Goal: Task Accomplishment & Management: Use online tool/utility

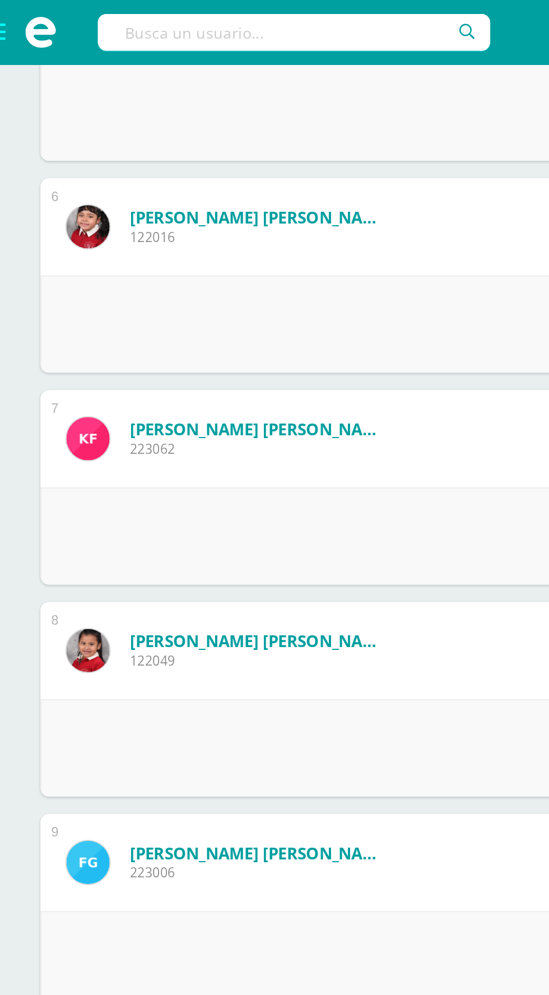
click at [9, 20] on span at bounding box center [22, 17] width 45 height 34
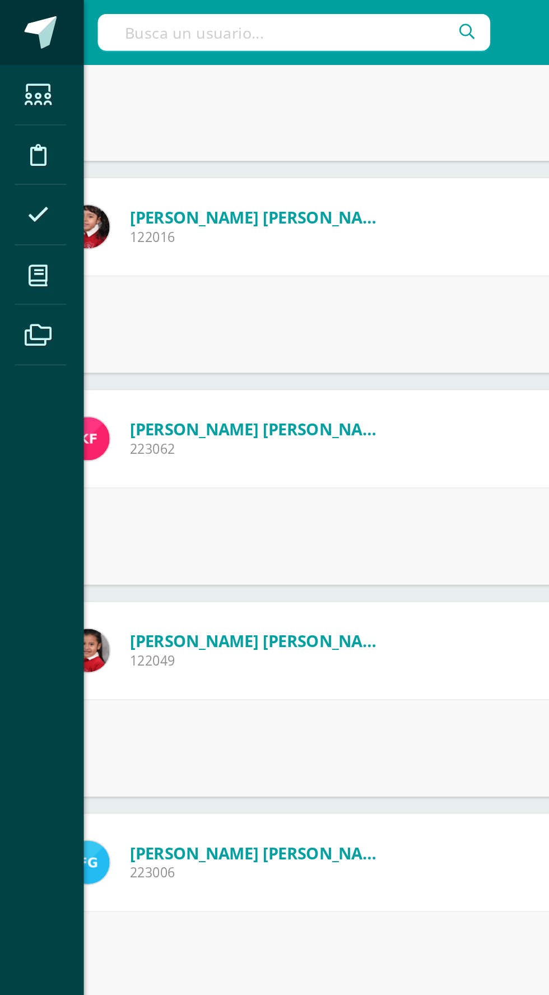
click at [4, 17] on link at bounding box center [22, 17] width 45 height 34
click at [17, 138] on icon at bounding box center [21, 142] width 10 height 11
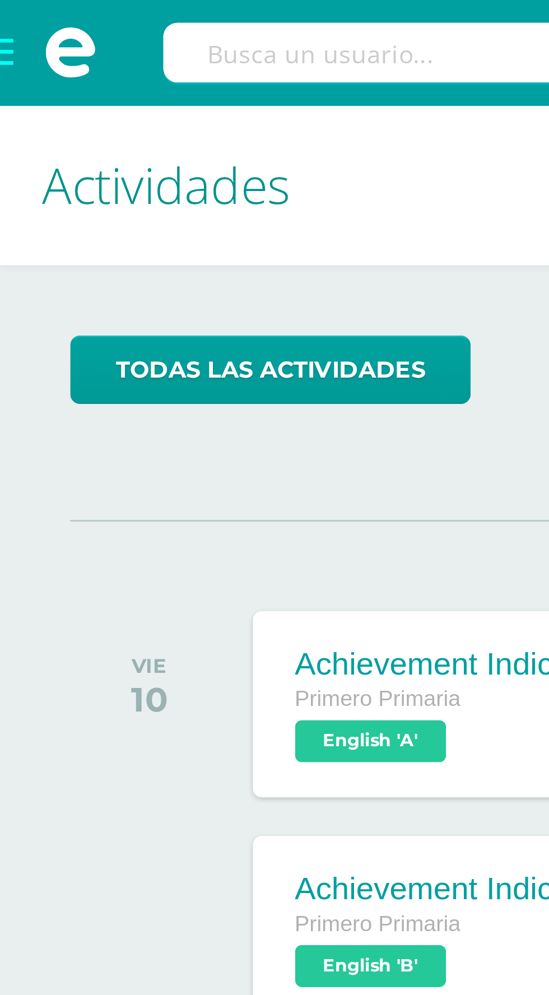
click at [11, 21] on span at bounding box center [22, 17] width 45 height 34
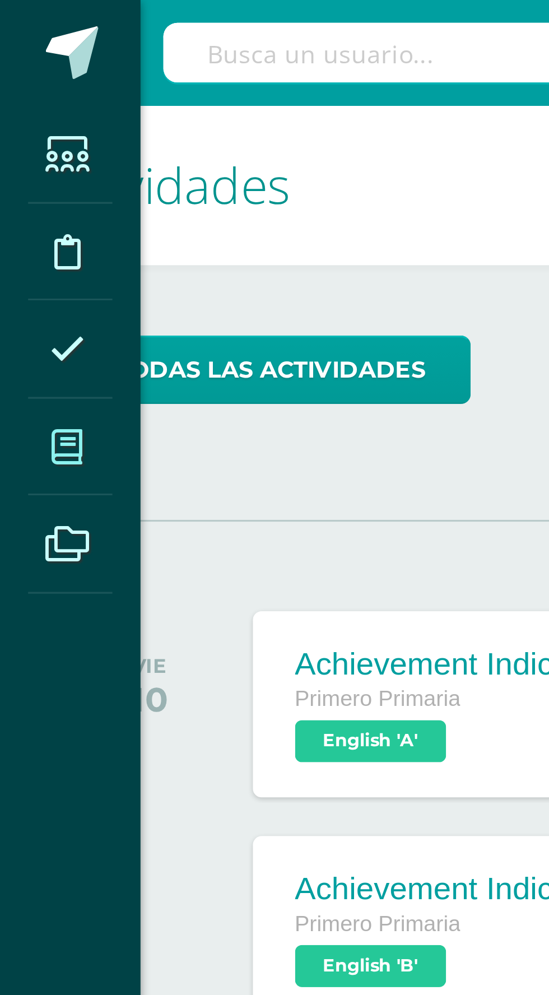
click at [17, 146] on icon at bounding box center [21, 142] width 10 height 11
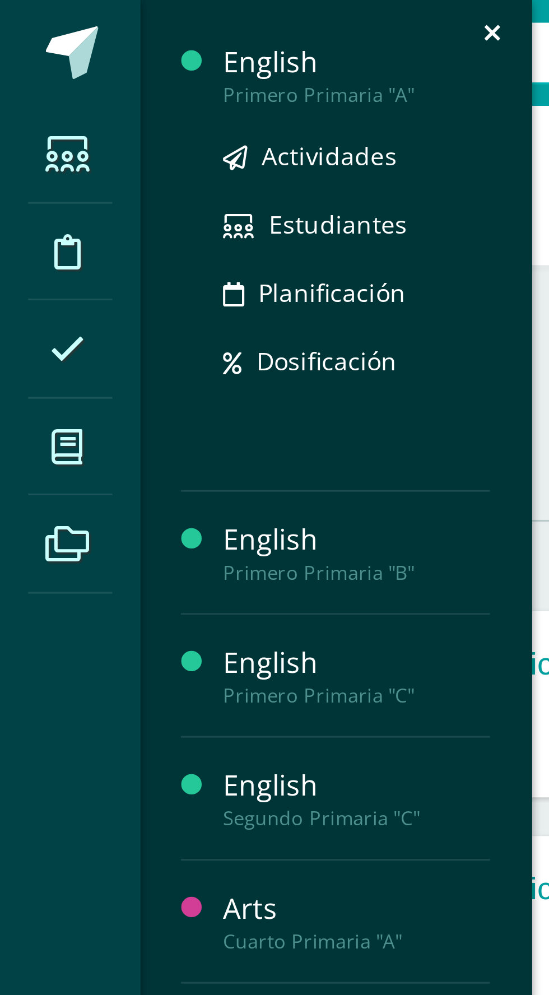
click at [81, 27] on div "Primero Primaria "A"" at bounding box center [113, 30] width 85 height 8
click at [87, 50] on span "Actividades" at bounding box center [104, 49] width 43 height 11
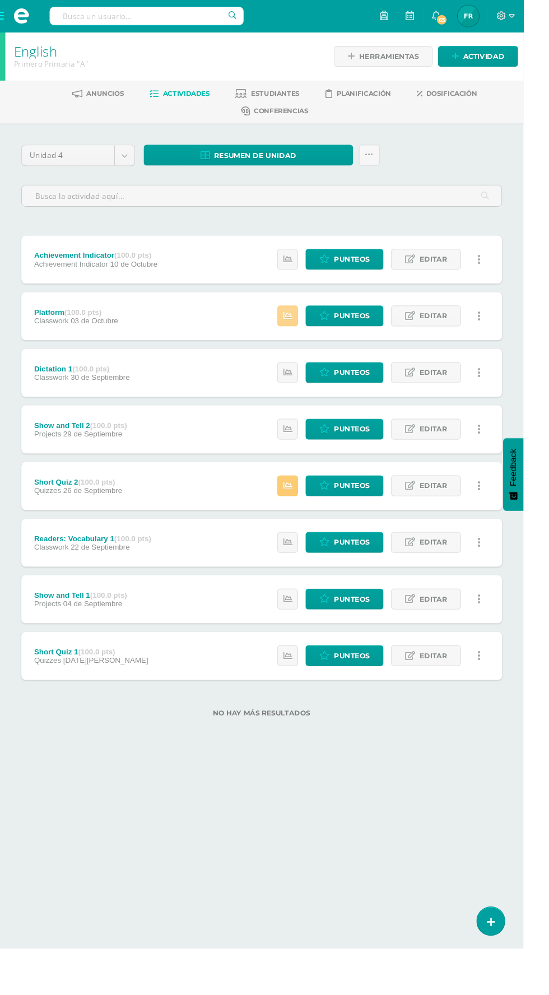
click at [299, 330] on link at bounding box center [302, 331] width 22 height 22
click at [348, 335] on link "Punteos" at bounding box center [361, 331] width 82 height 22
click at [299, 509] on link at bounding box center [302, 510] width 22 height 22
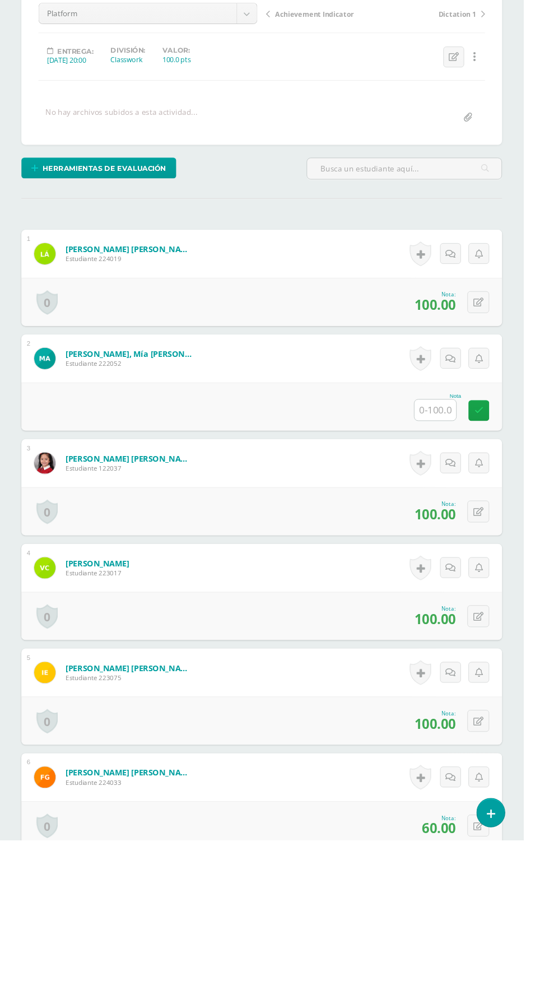
scroll to position [53, 0]
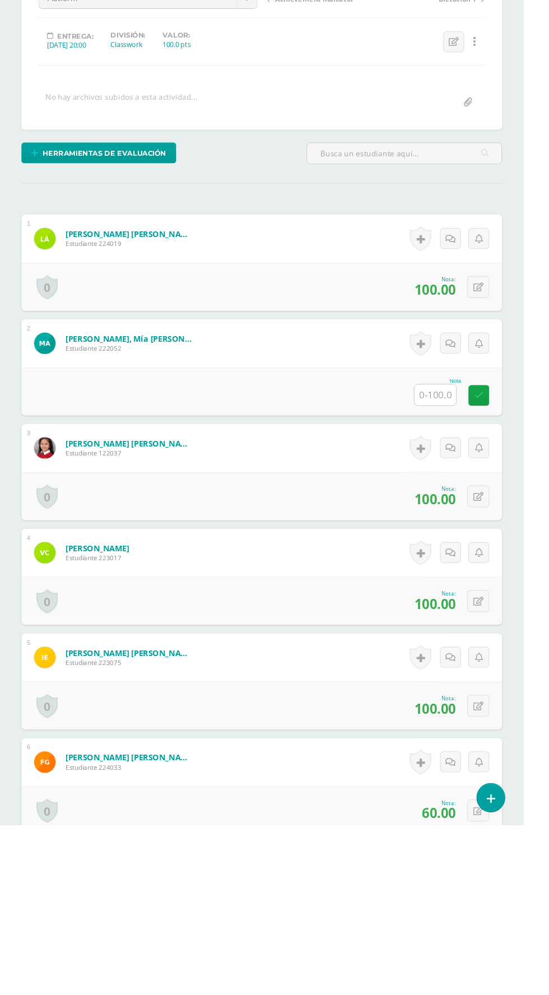
click at [440, 541] on input "text" at bounding box center [457, 544] width 44 height 22
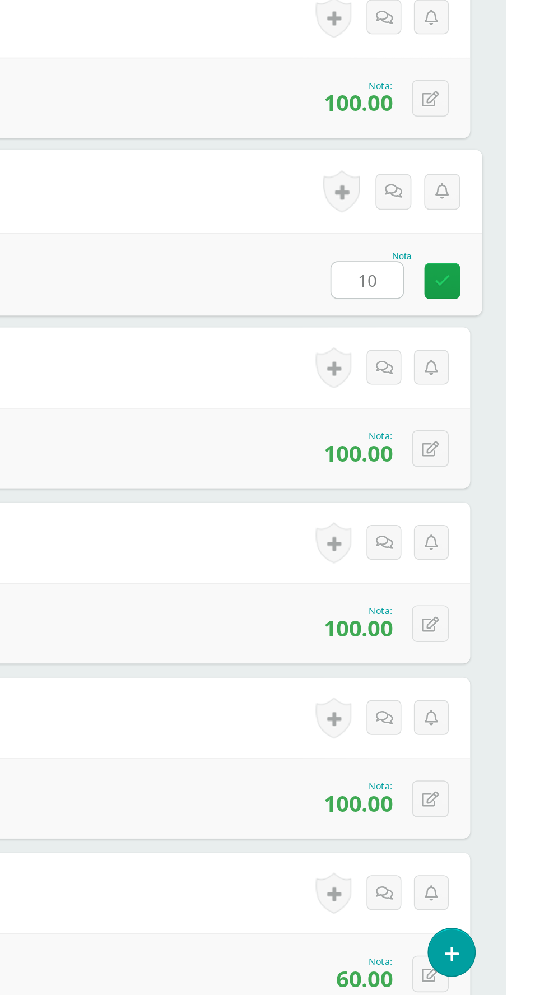
type input "100"
click at [503, 543] on link at bounding box center [509, 544] width 22 height 22
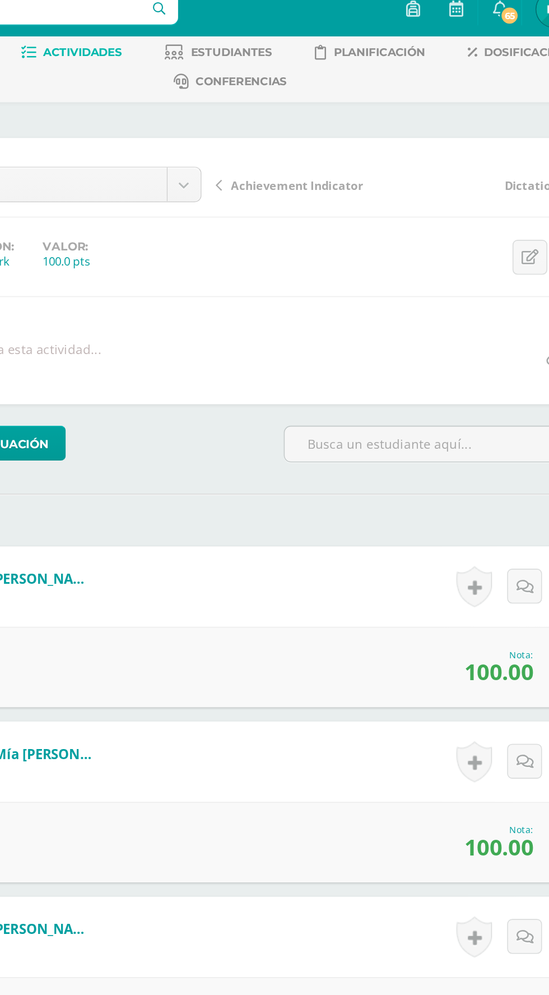
scroll to position [0, 0]
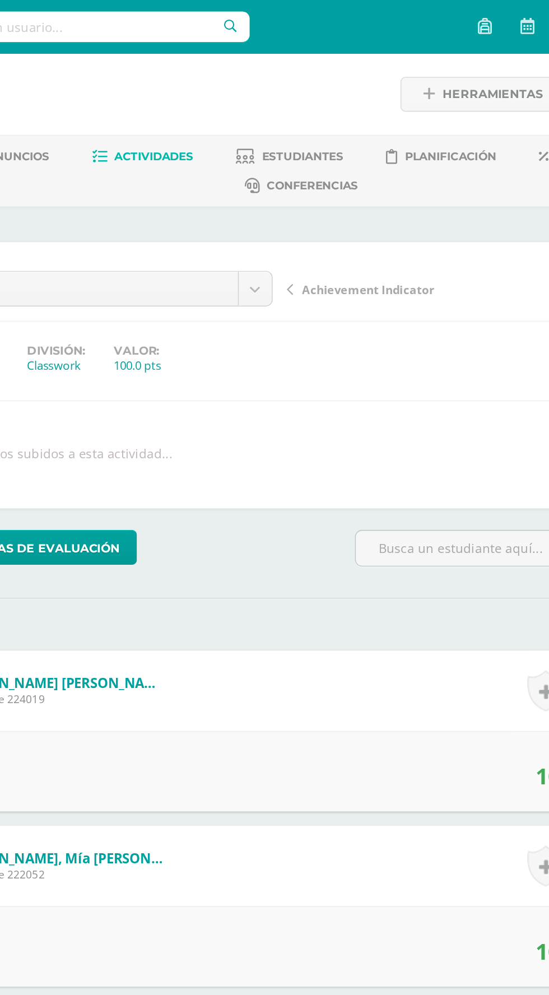
click at [299, 181] on span "Achievement Indicator" at bounding box center [330, 181] width 83 height 10
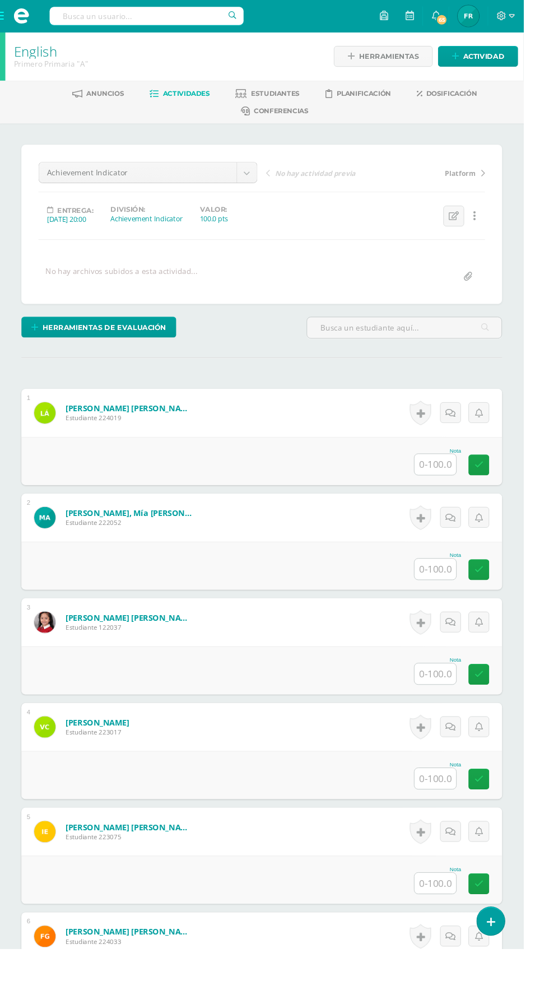
click at [452, 486] on input "text" at bounding box center [457, 487] width 44 height 22
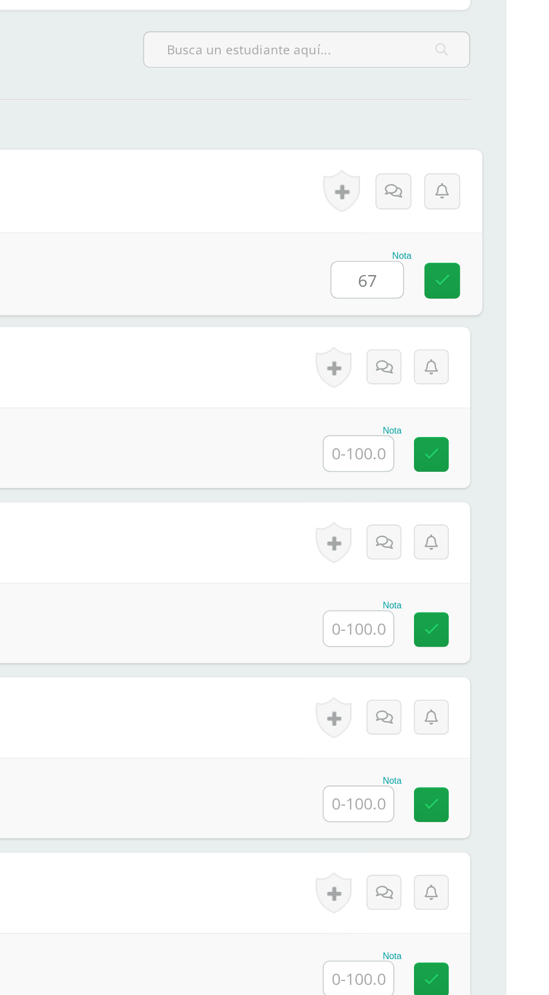
type input "67"
click at [452, 587] on input "text" at bounding box center [457, 596] width 44 height 22
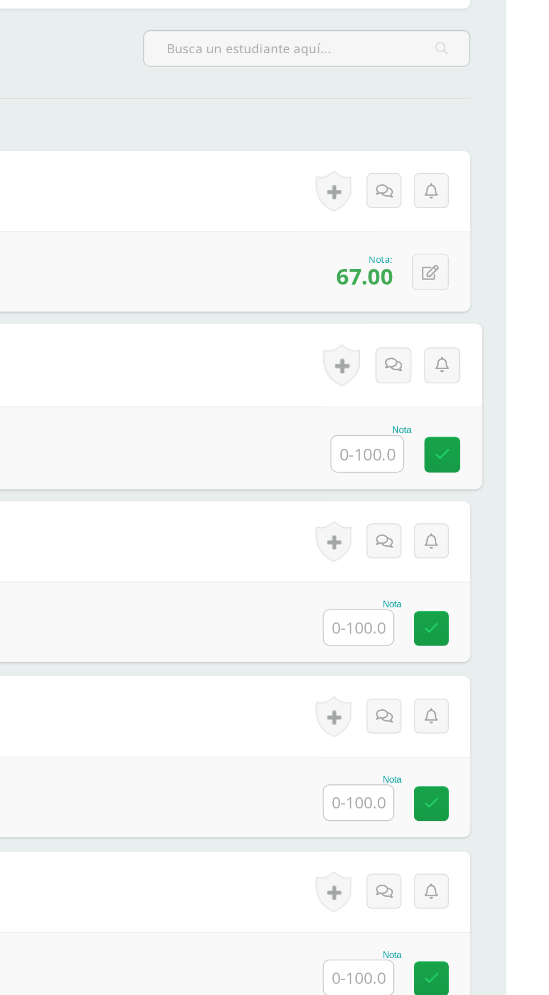
scroll to position [2, 0]
type input "92"
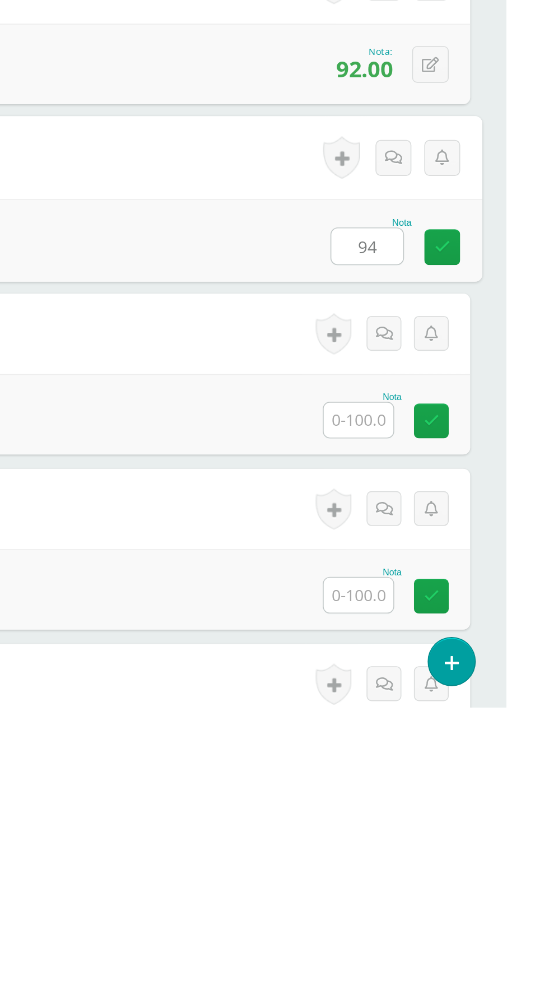
type input "94"
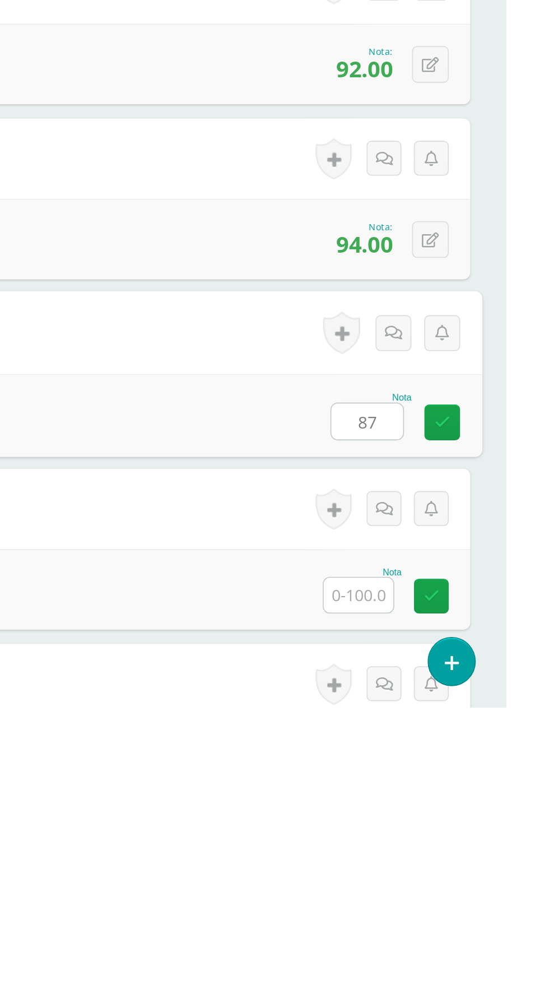
type input "87"
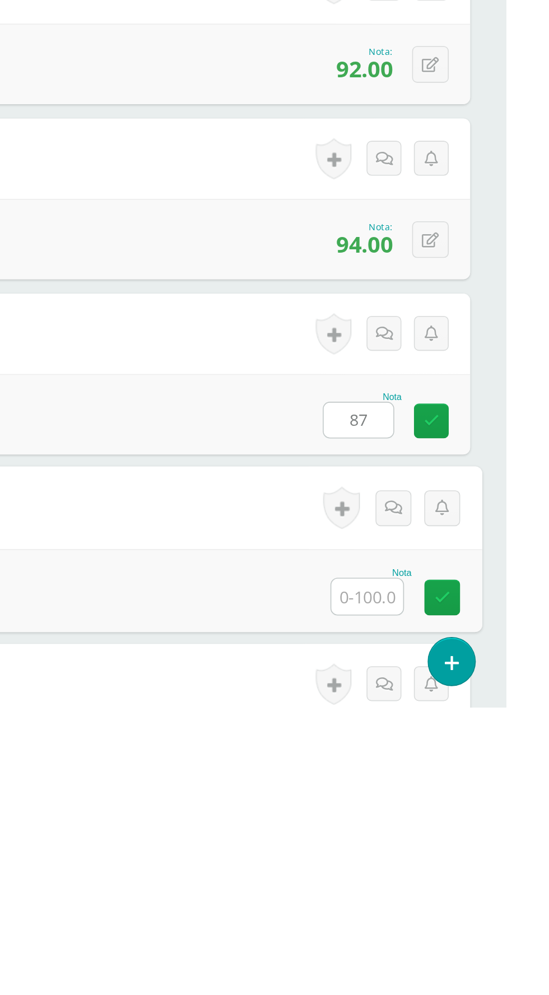
scroll to position [31, 0]
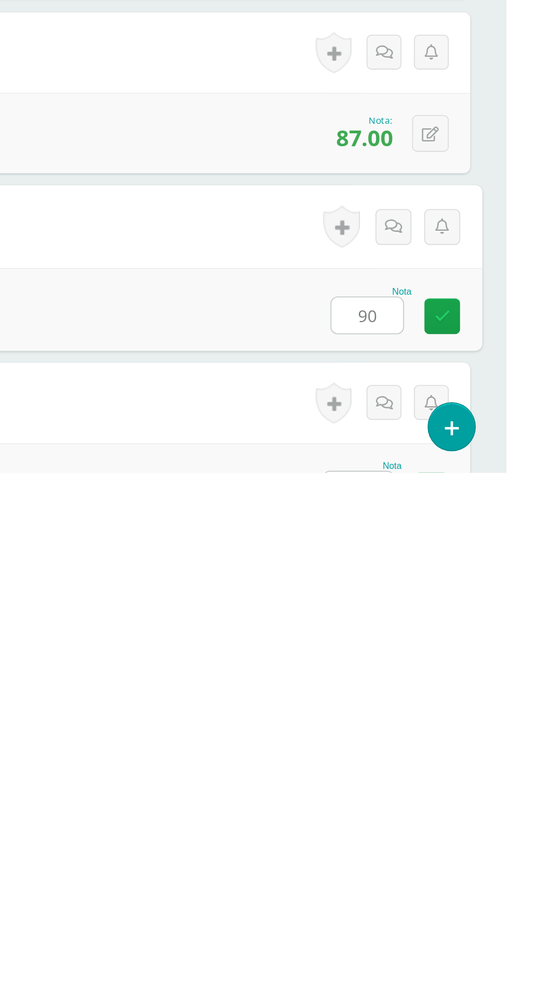
type input "90"
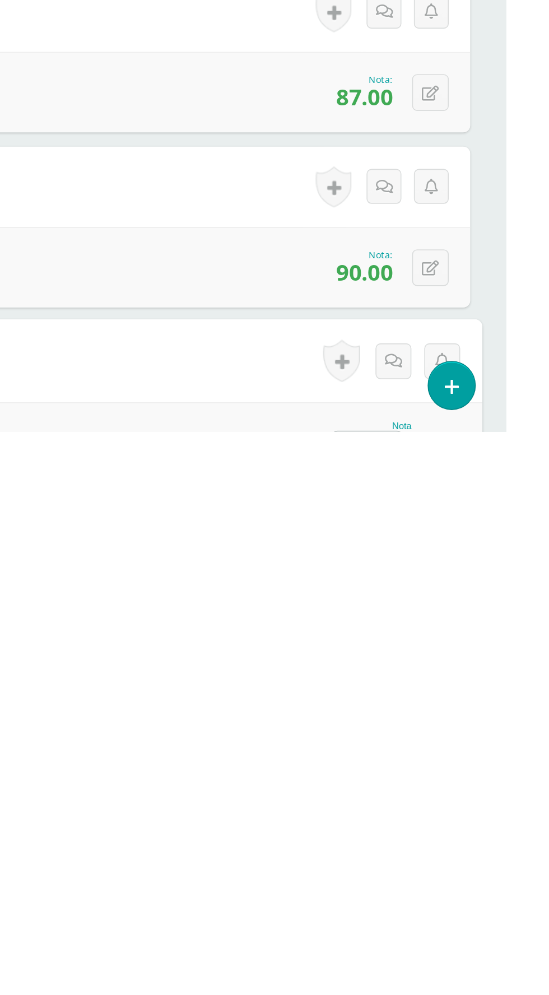
scroll to position [142, 0]
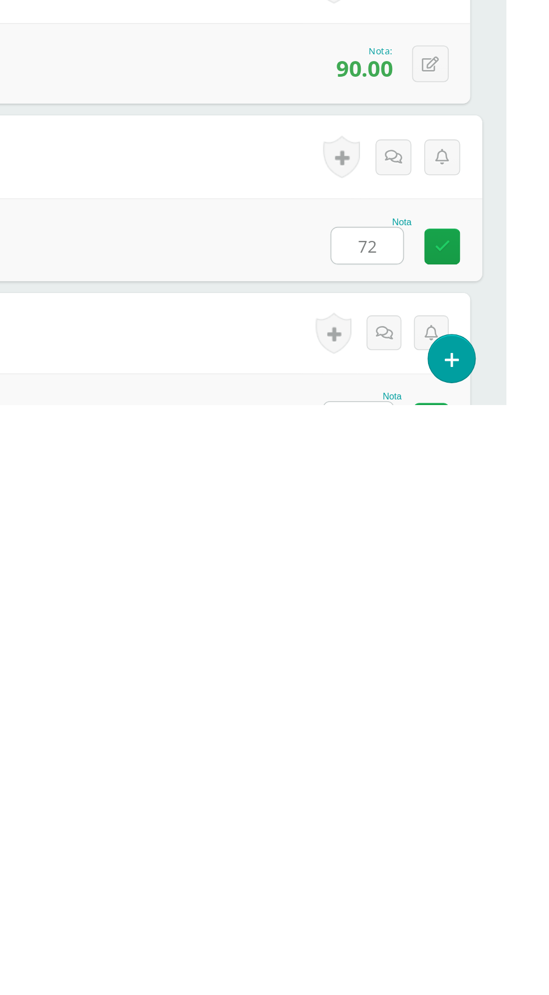
type input "72"
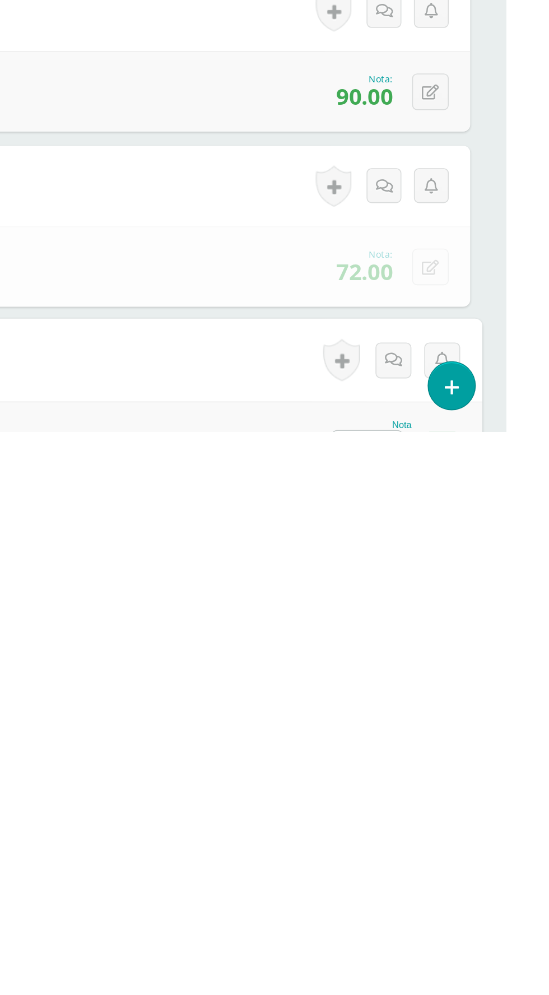
scroll to position [252, 0]
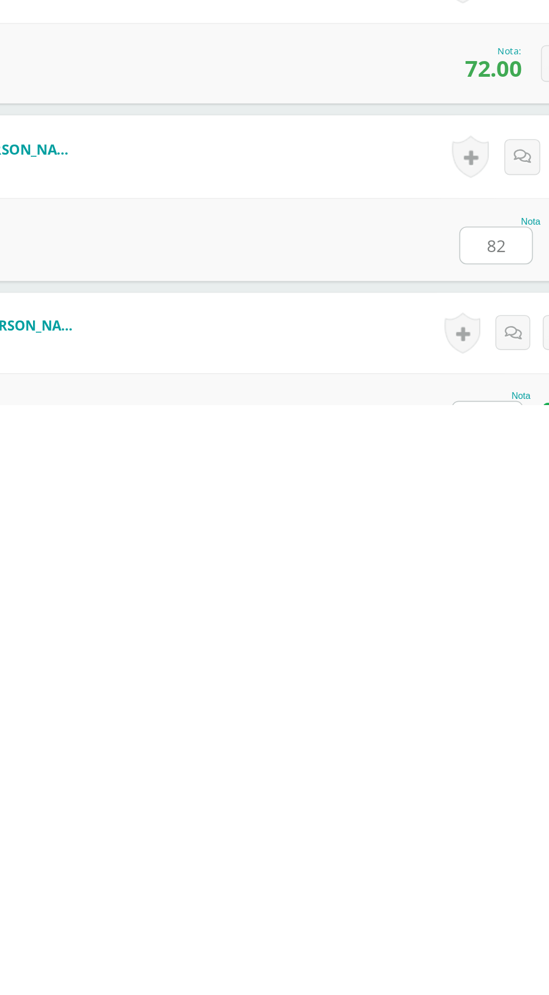
type input "82"
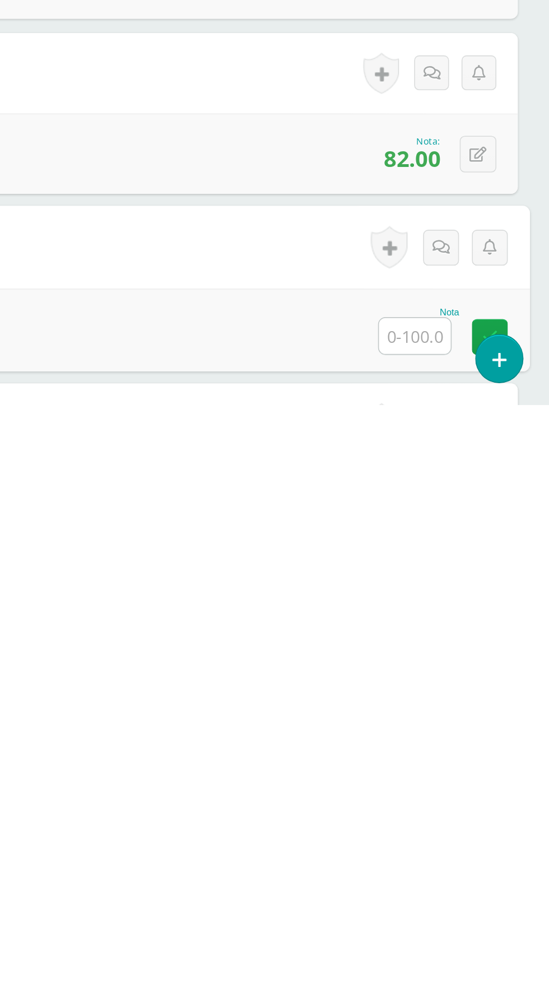
scroll to position [361, 0]
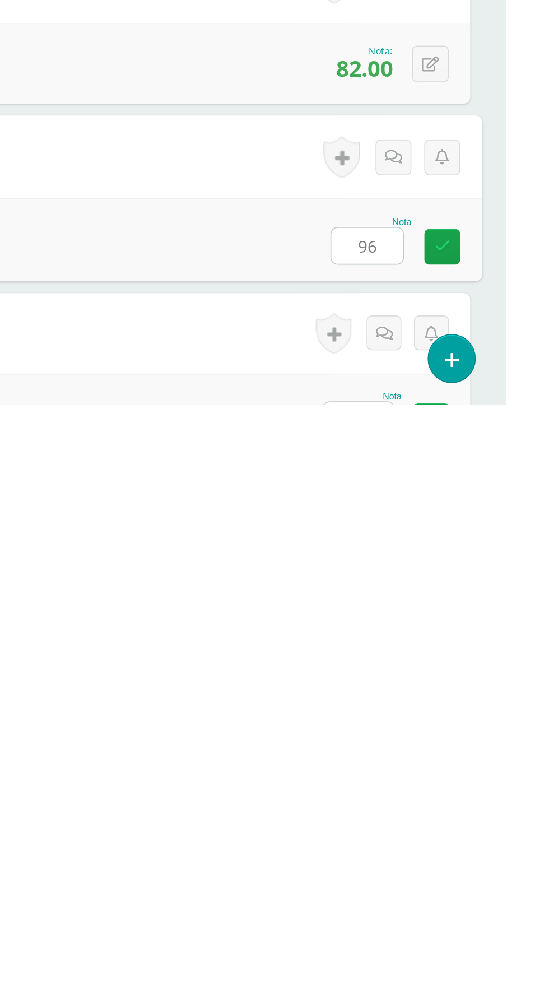
type input "96"
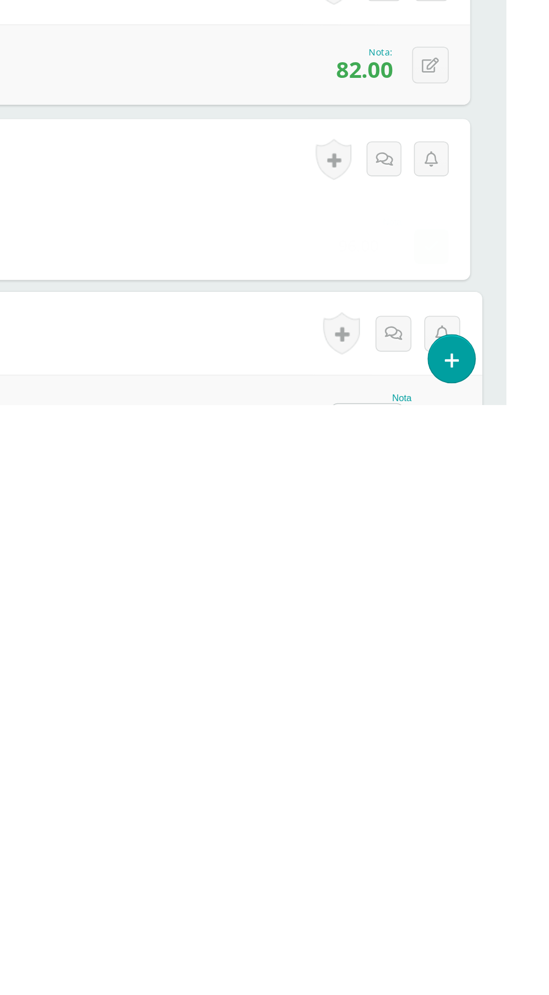
scroll to position [471, 0]
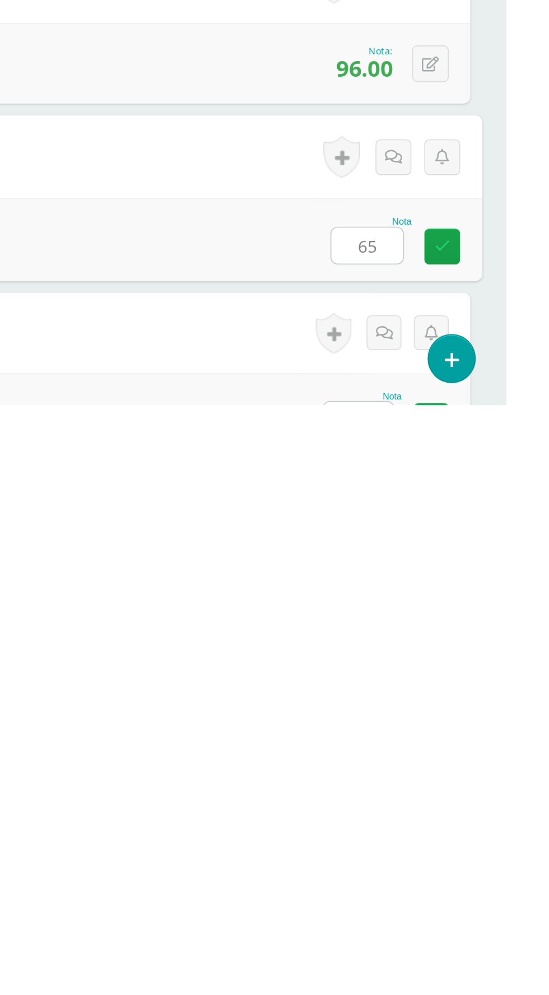
type input "65"
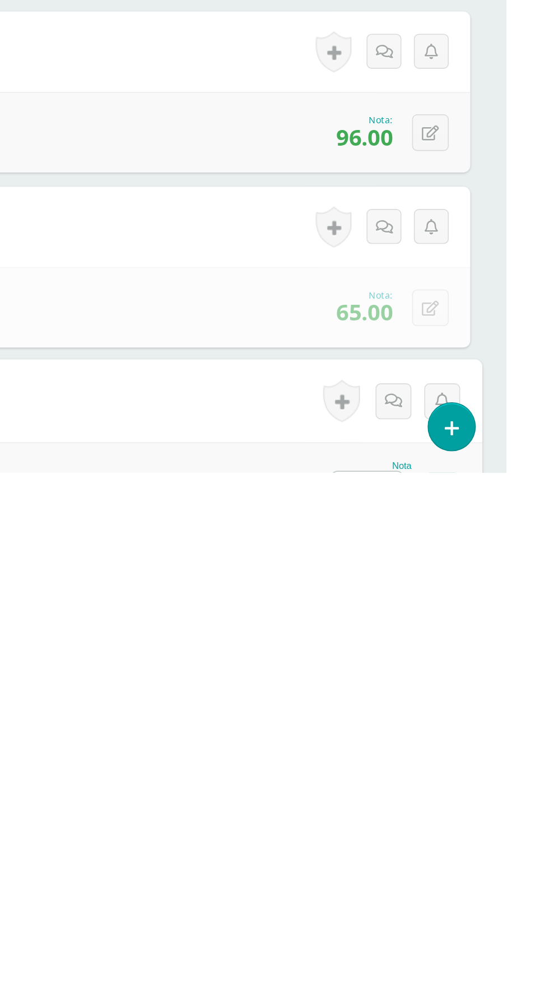
scroll to position [581, 0]
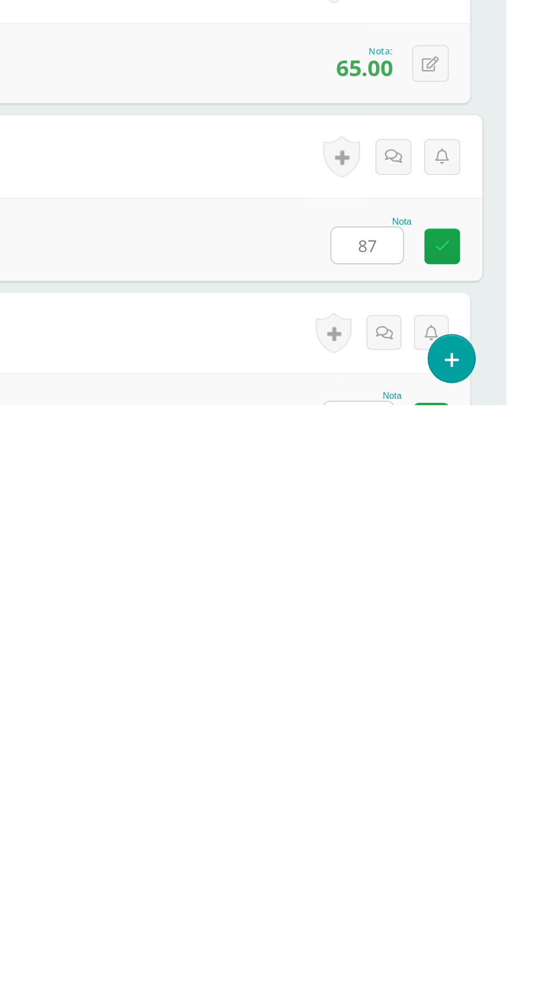
type input "87"
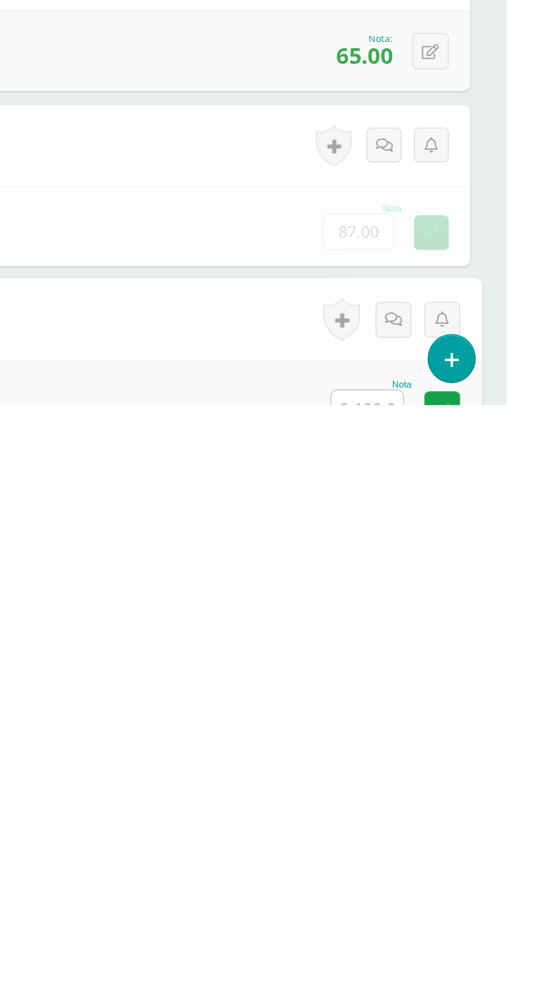
scroll to position [691, 0]
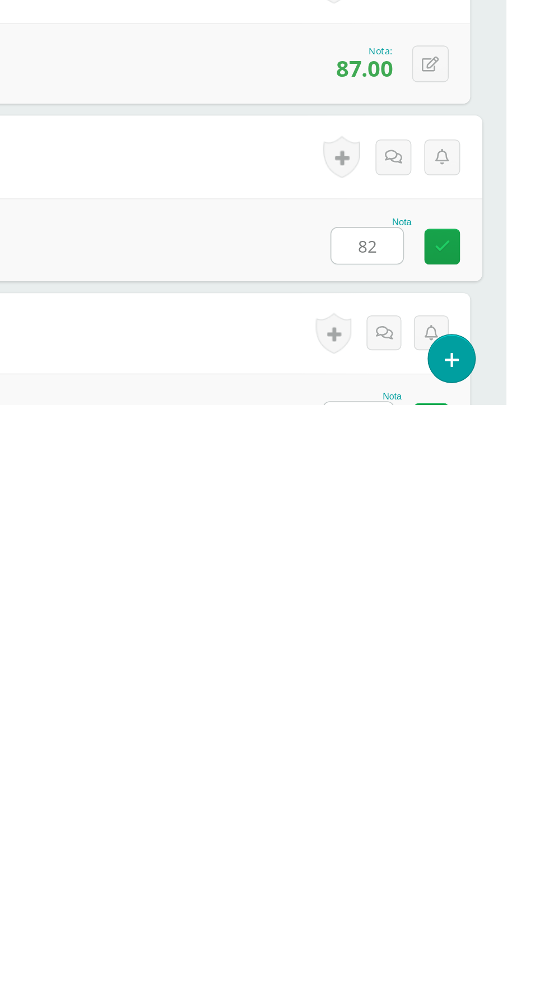
type input "82"
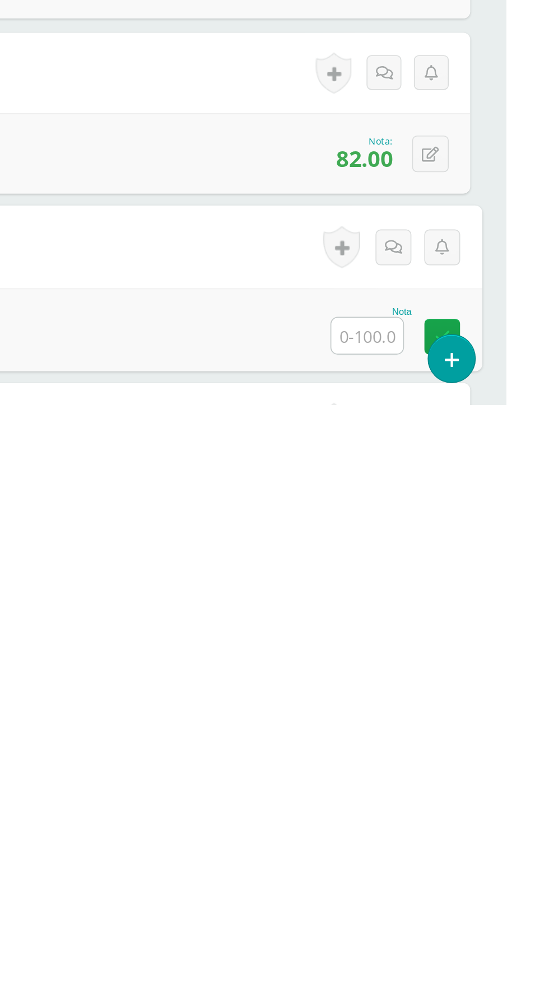
scroll to position [801, 0]
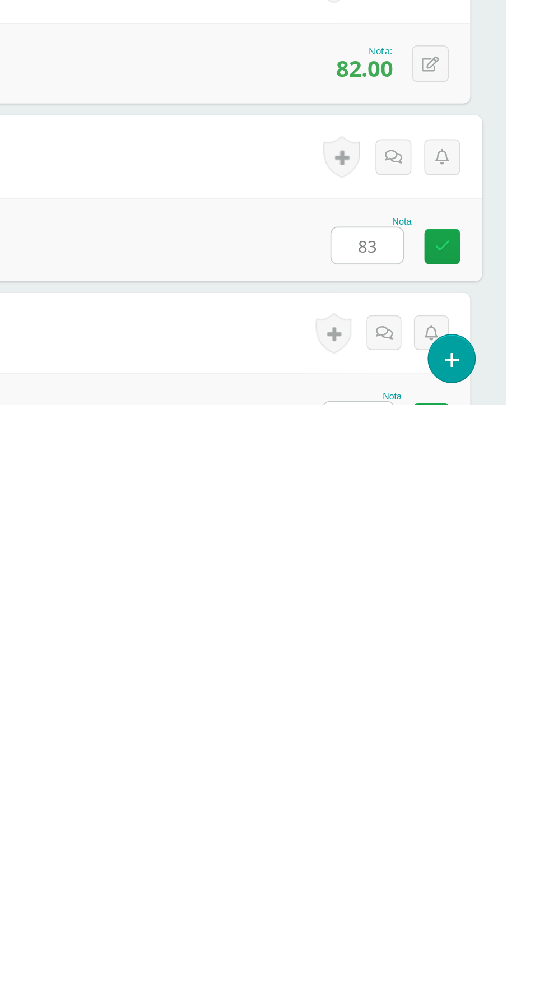
type input "83"
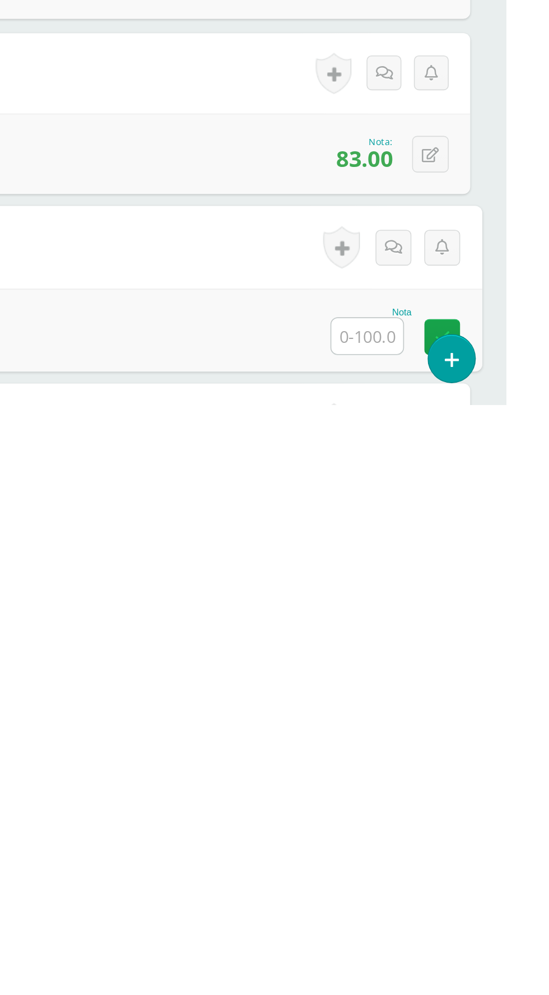
scroll to position [910, 0]
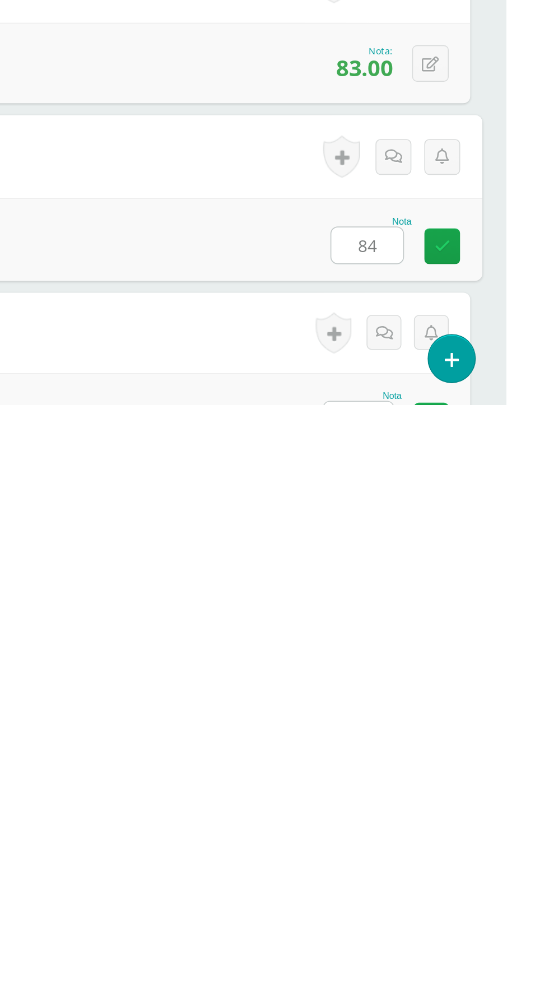
type input "84"
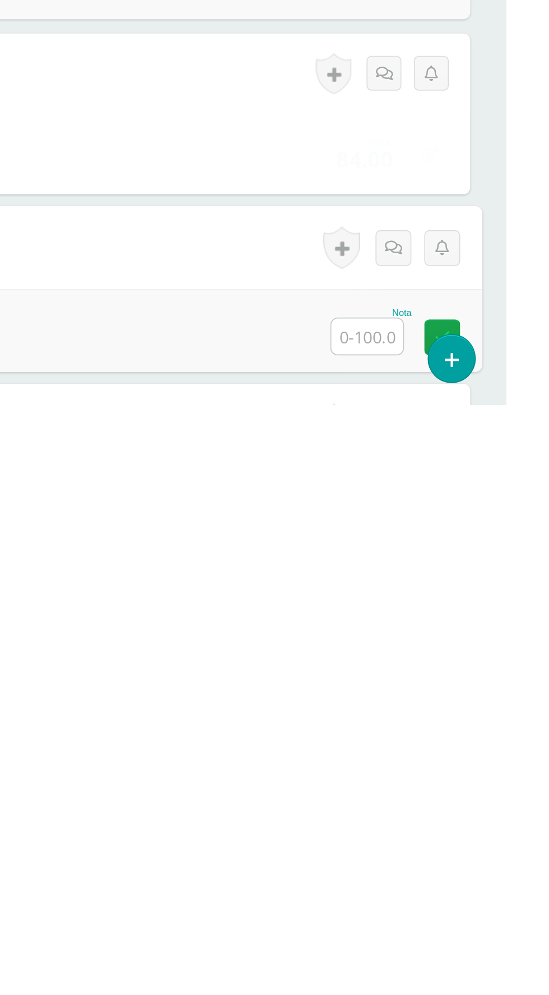
scroll to position [1020, 0]
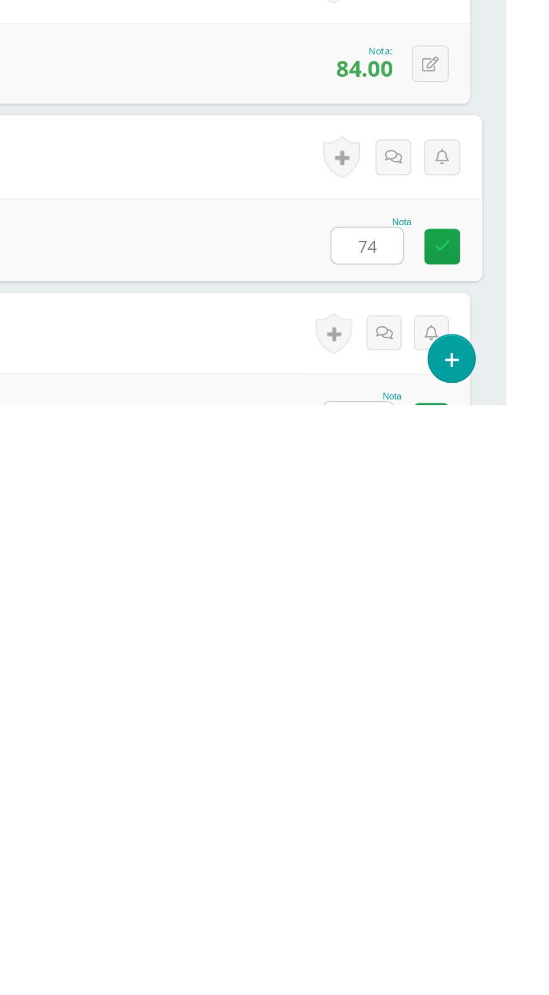
type input "74"
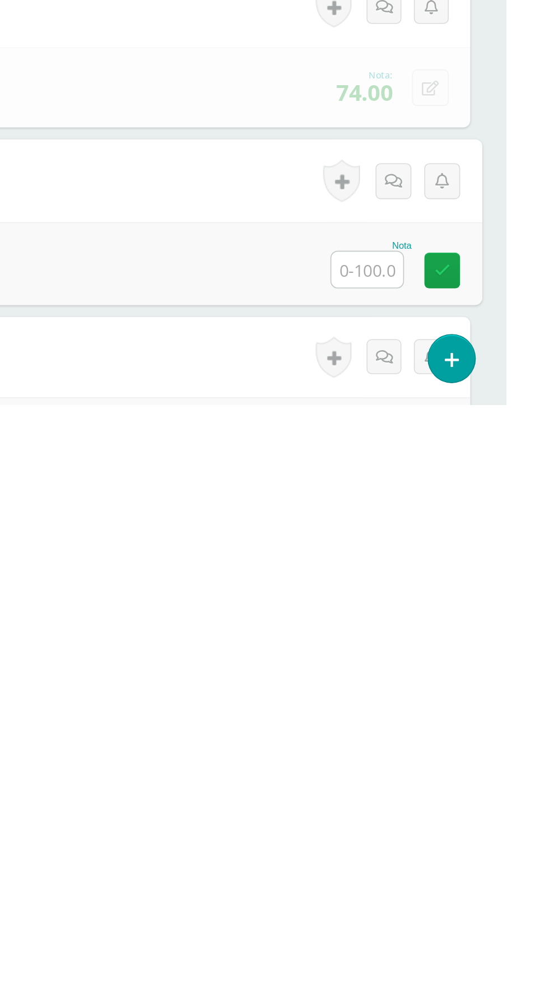
scroll to position [1130, 0]
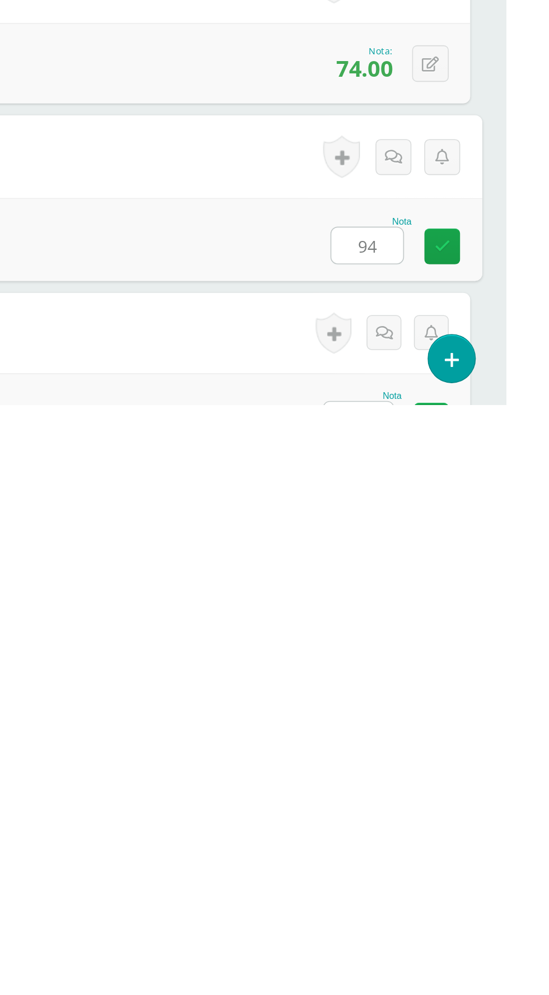
type input "94"
type input "87"
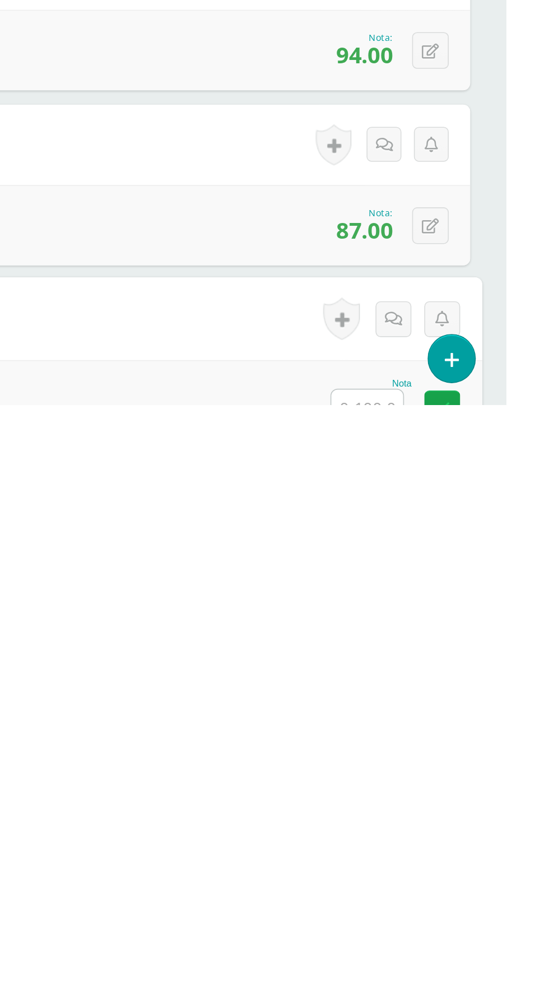
scroll to position [1350, 0]
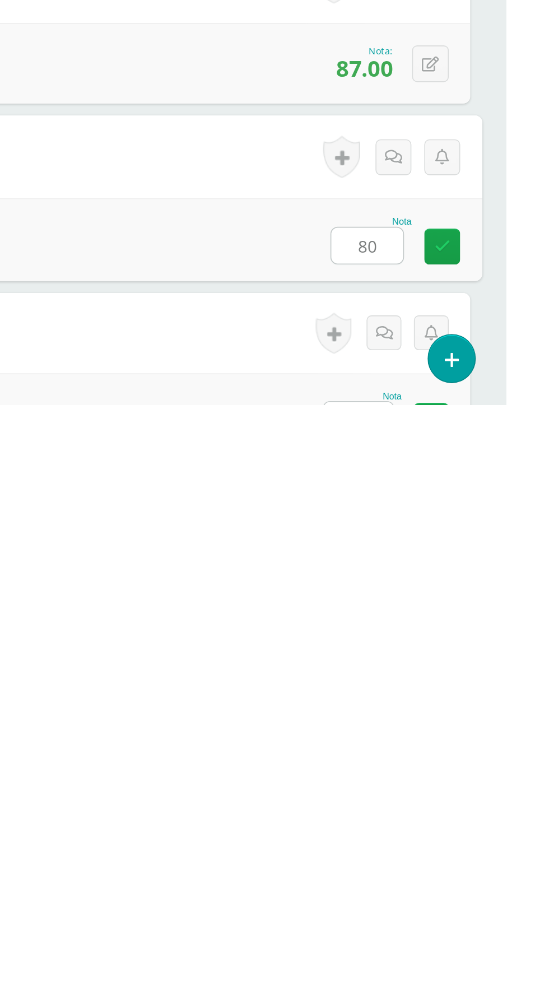
type input "80"
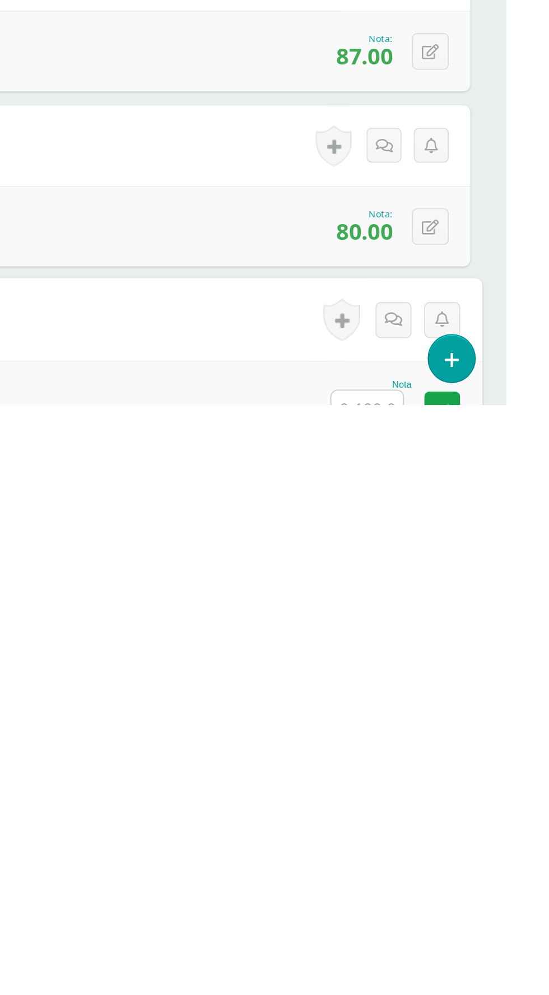
scroll to position [1459, 0]
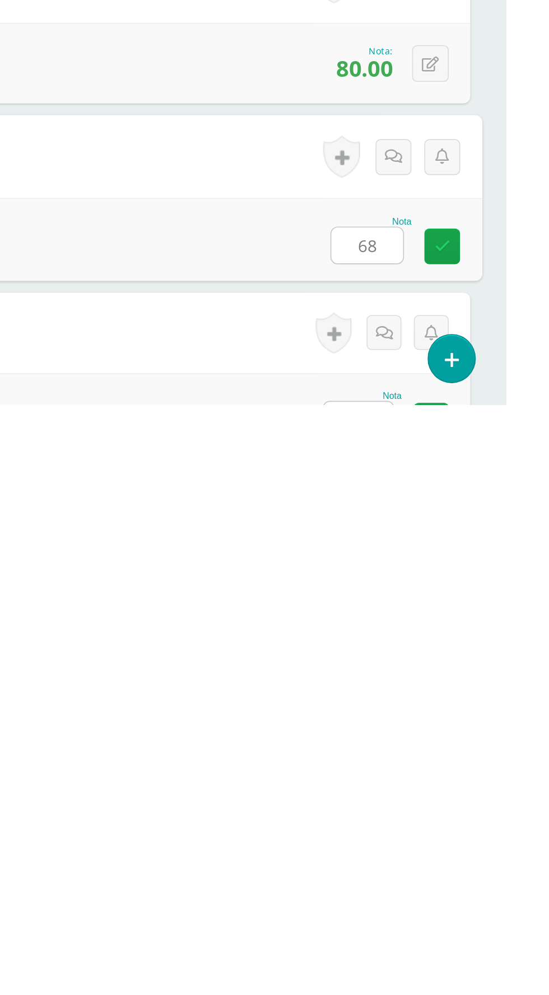
type input "68"
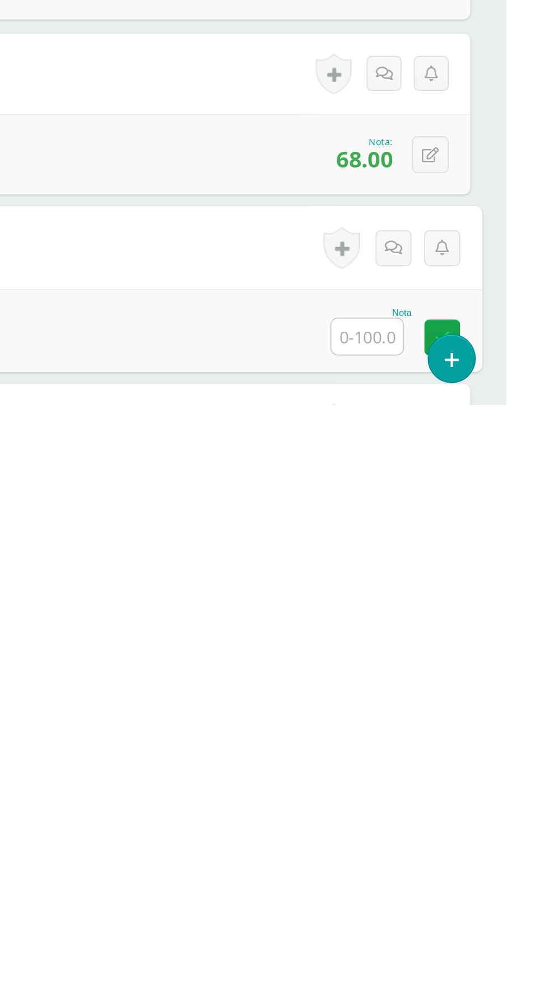
scroll to position [1569, 0]
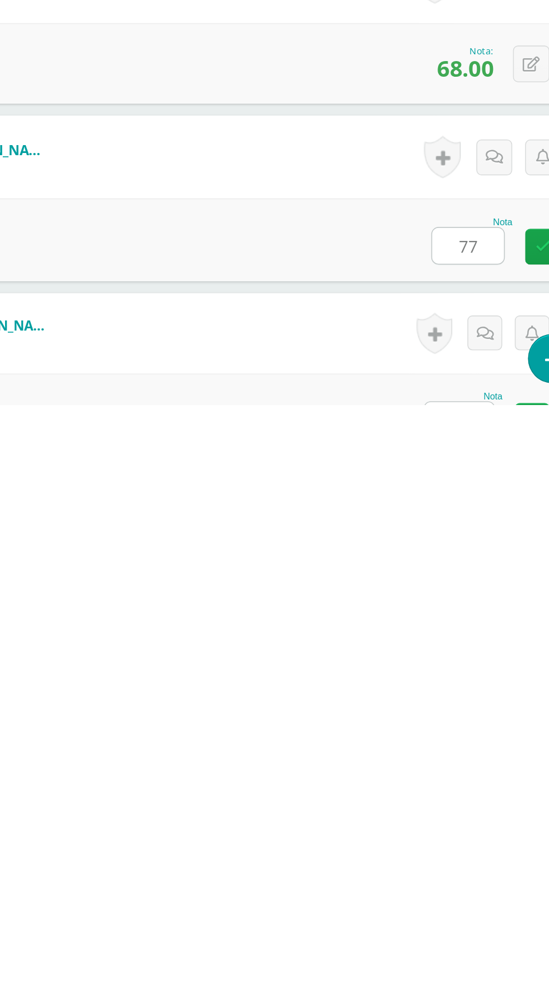
type input "77"
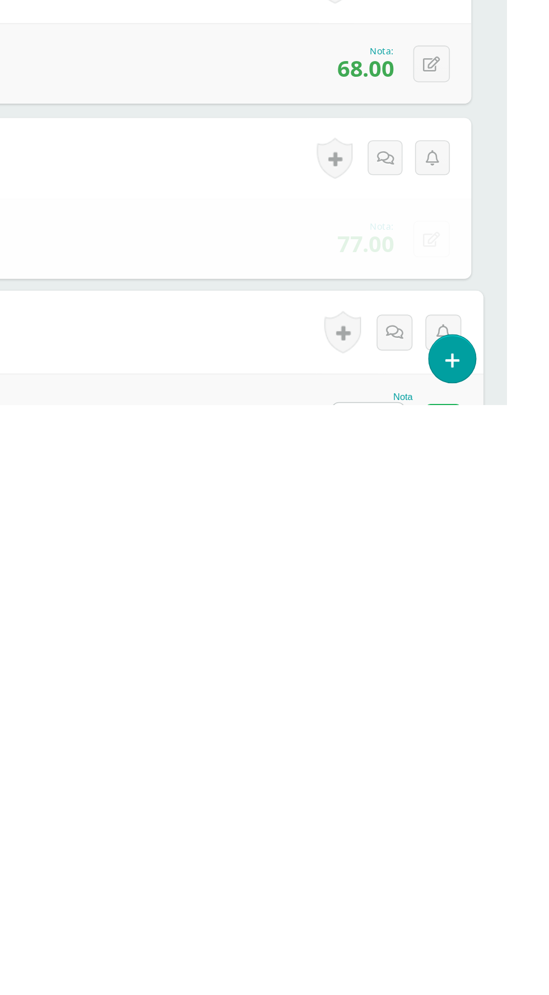
scroll to position [1679, 0]
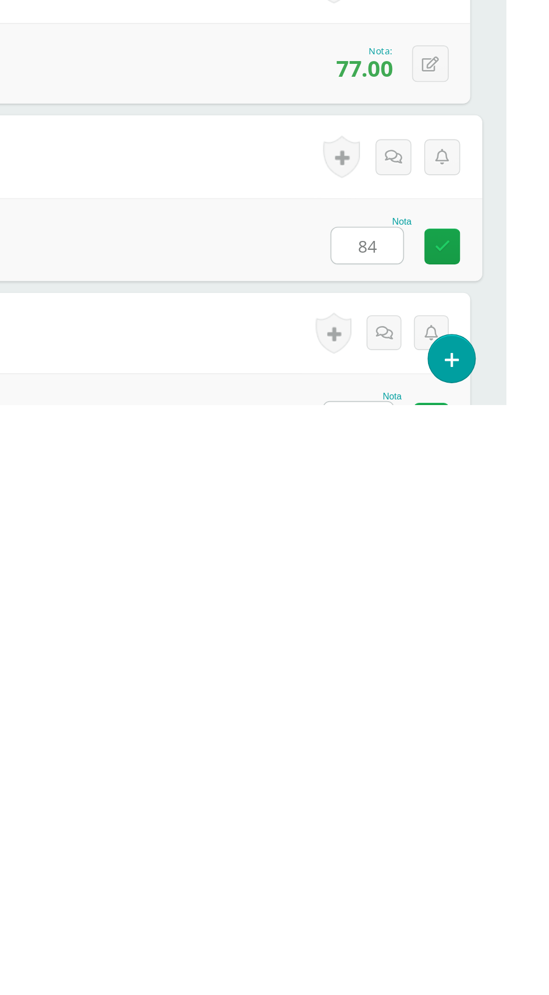
type input "84"
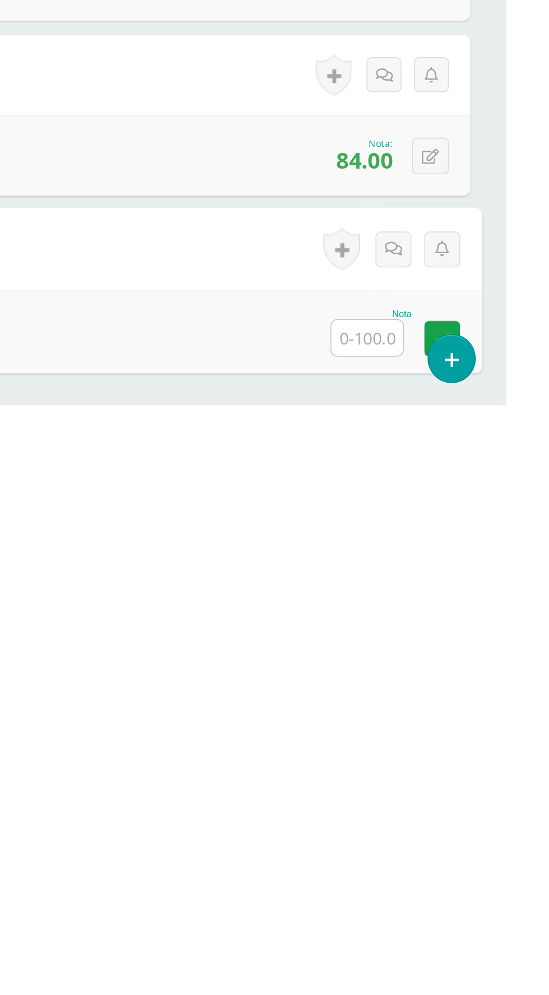
scroll to position [1788, 0]
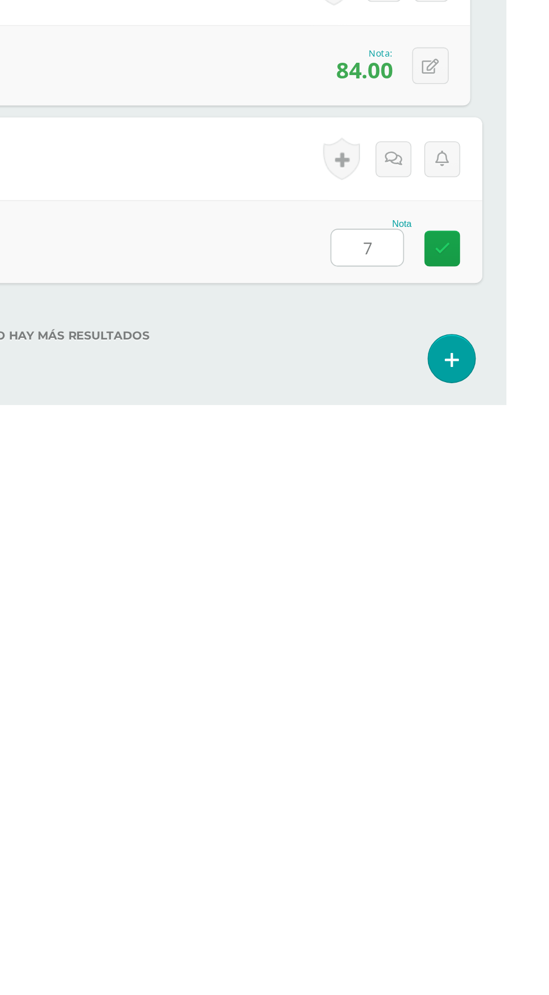
type input "74"
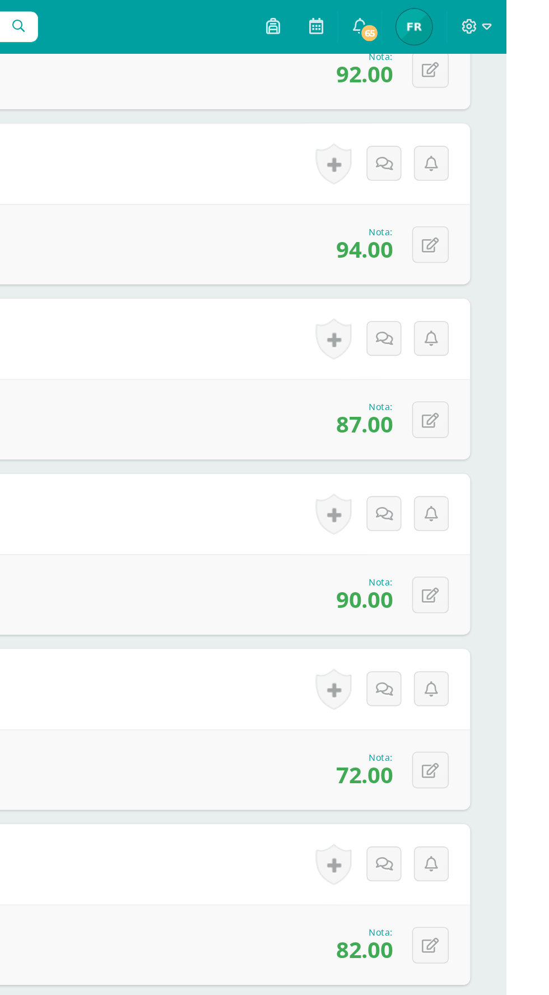
scroll to position [0, 0]
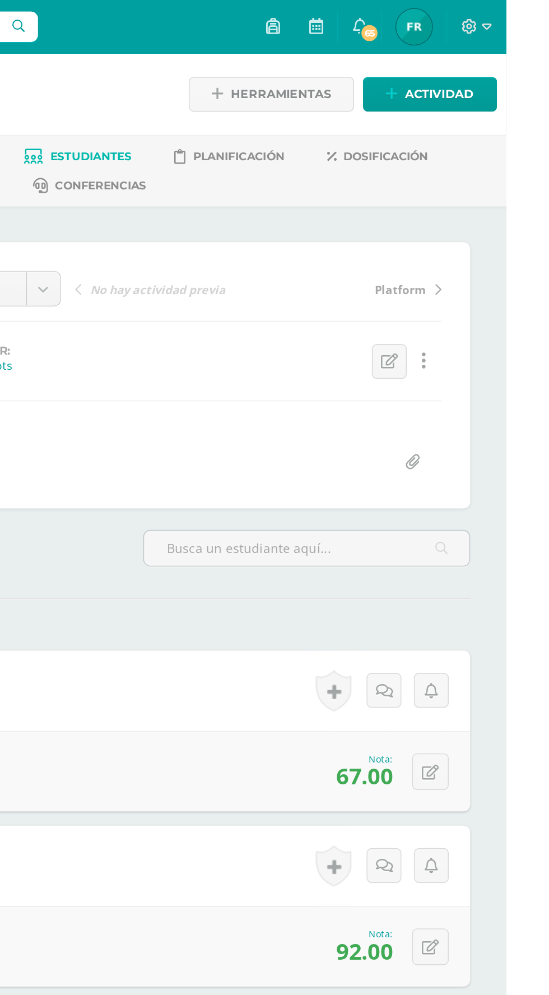
click at [284, 97] on span "Estudiantes" at bounding box center [288, 98] width 51 height 8
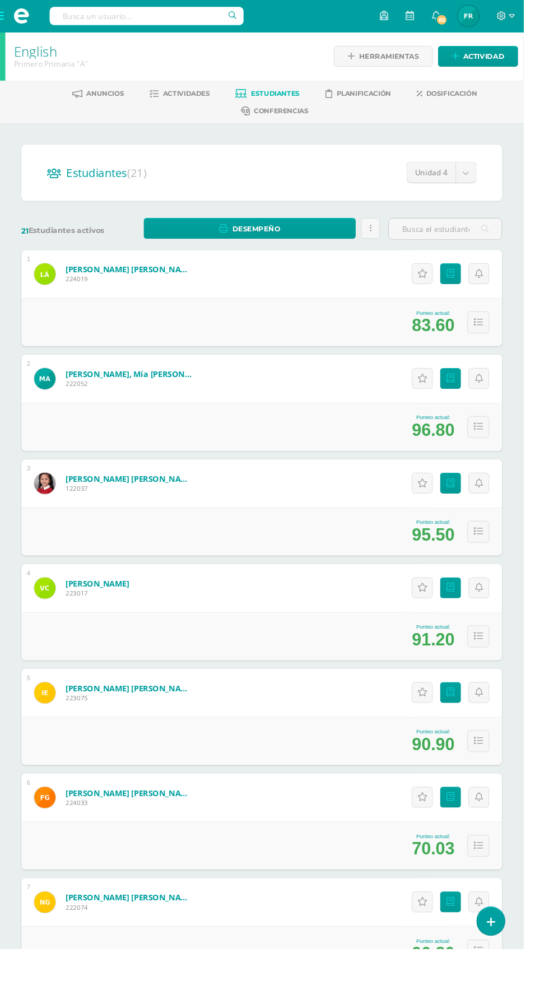
click at [22, 18] on span at bounding box center [22, 16] width 17 height 17
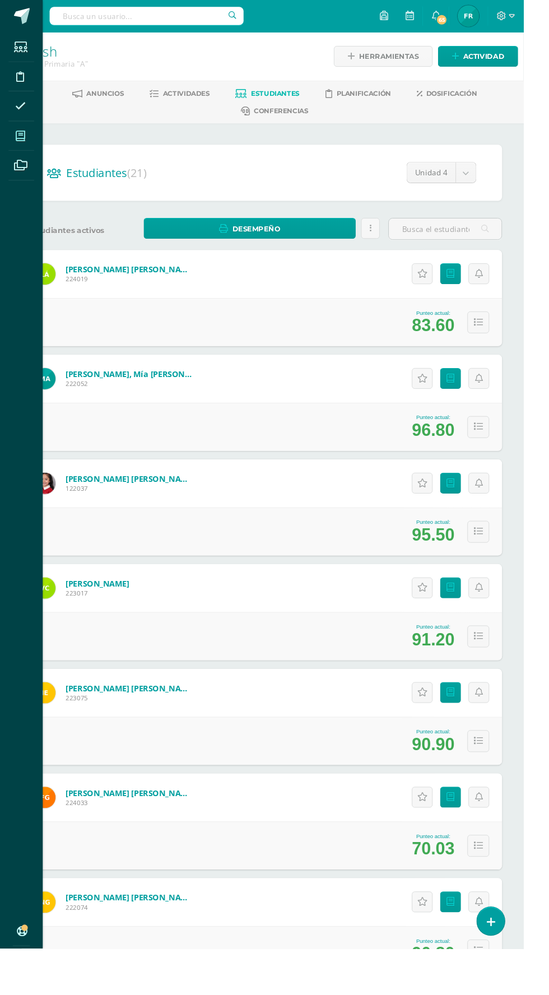
click at [21, 142] on icon at bounding box center [21, 142] width 10 height 11
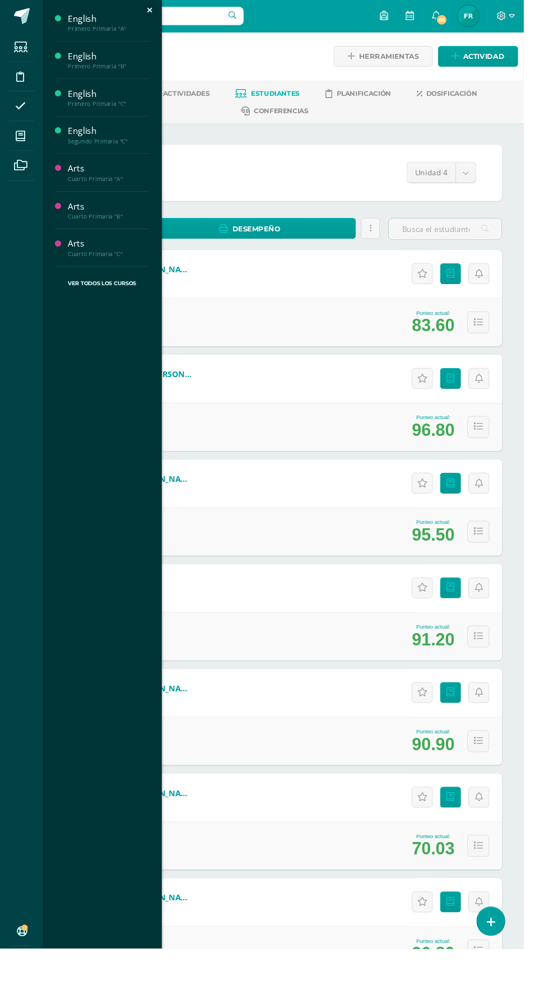
click at [333, 435] on div "Estudiantes Disciplina Asistencia Mis cursos Archivos Soporte Ayuda Reportar un…" at bounding box center [274, 497] width 549 height 995
